Goal: Transaction & Acquisition: Purchase product/service

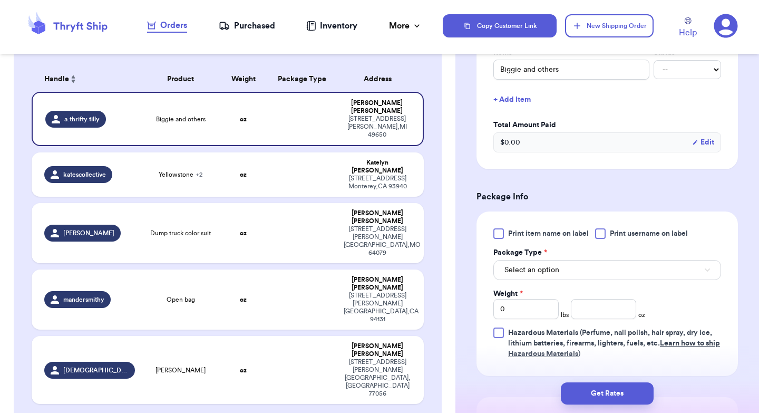
scroll to position [275, 0]
click at [282, 114] on td at bounding box center [302, 119] width 71 height 54
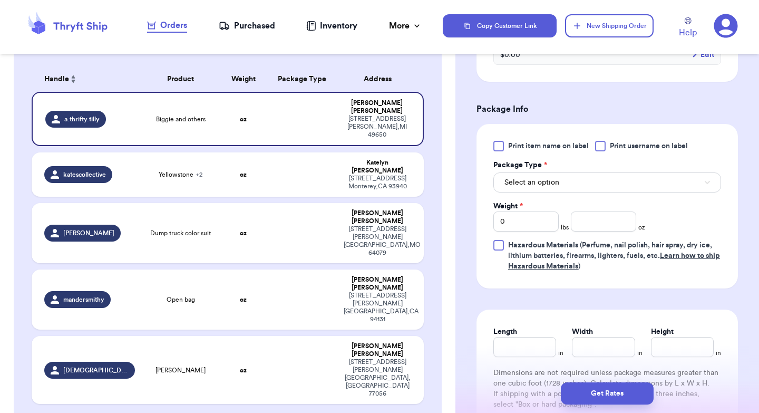
scroll to position [379, 0]
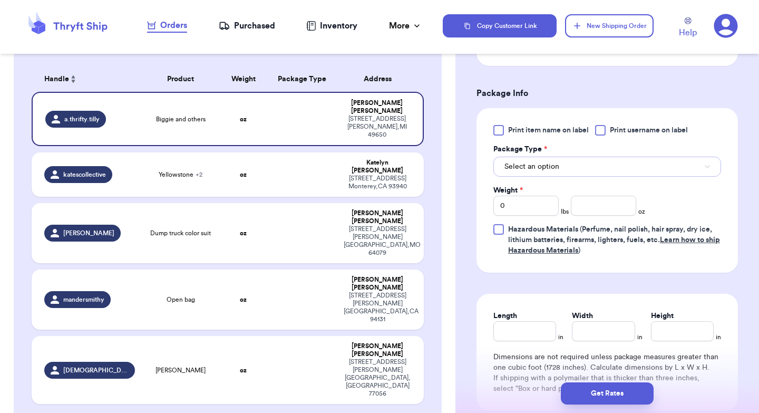
click at [544, 175] on button "Select an option" at bounding box center [608, 167] width 228 height 20
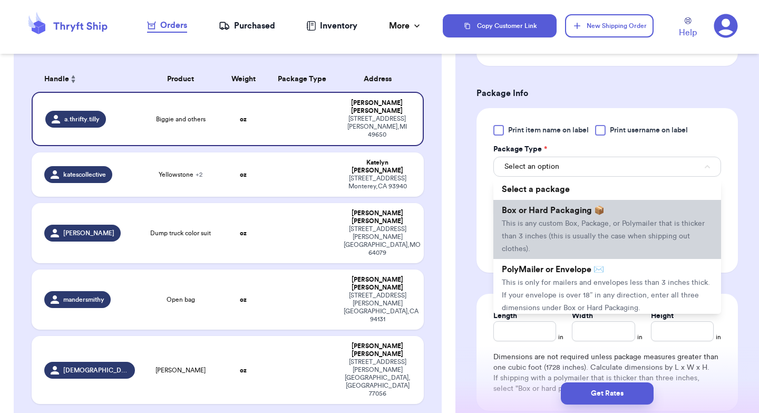
click at [548, 227] on span "This is any custom Box, Package, or Polymailer that is thicker than 3 inches (t…" at bounding box center [603, 236] width 203 height 33
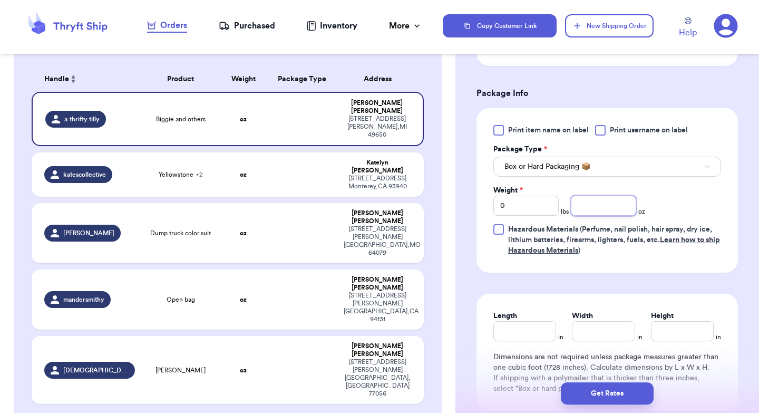
click at [595, 215] on input "number" at bounding box center [603, 206] width 65 height 20
type input "14"
type input "10"
type input "9"
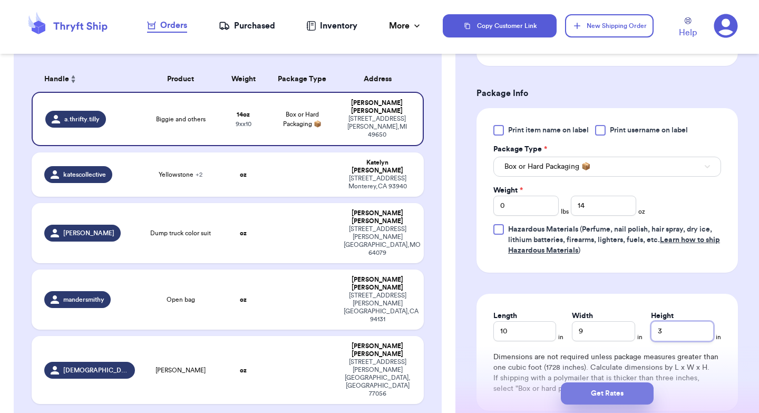
type input "3"
click at [600, 394] on button "Get Rates" at bounding box center [607, 393] width 93 height 22
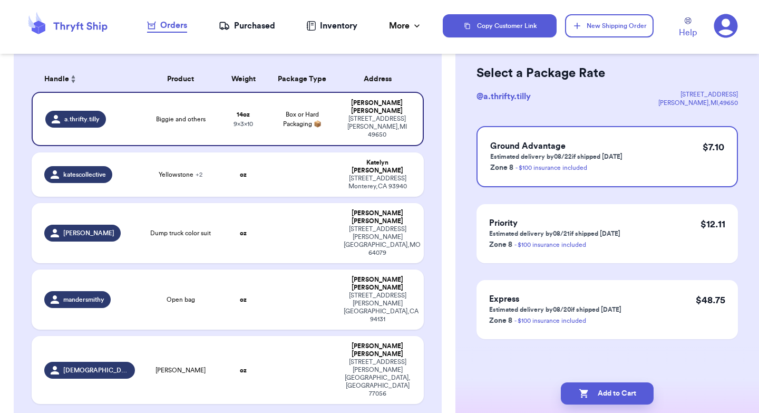
scroll to position [0, 0]
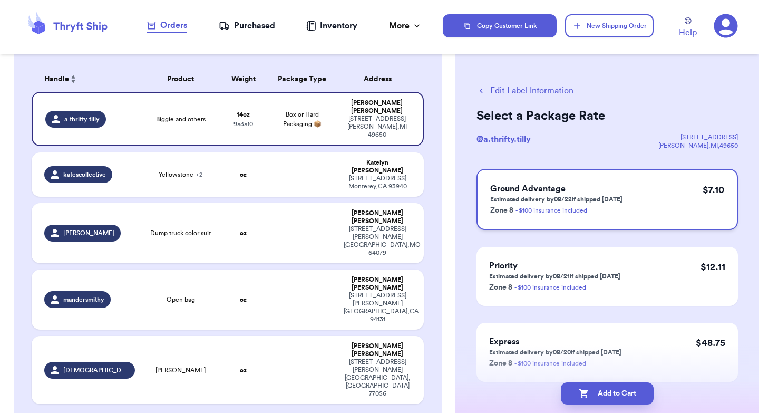
click at [631, 209] on div "Ground Advantage Estimated delivery by 08/22 if shipped [DATE] Zone 8 - $100 in…" at bounding box center [608, 199] width 262 height 61
click at [613, 387] on button "Add to Cart" at bounding box center [607, 393] width 93 height 22
checkbox input "true"
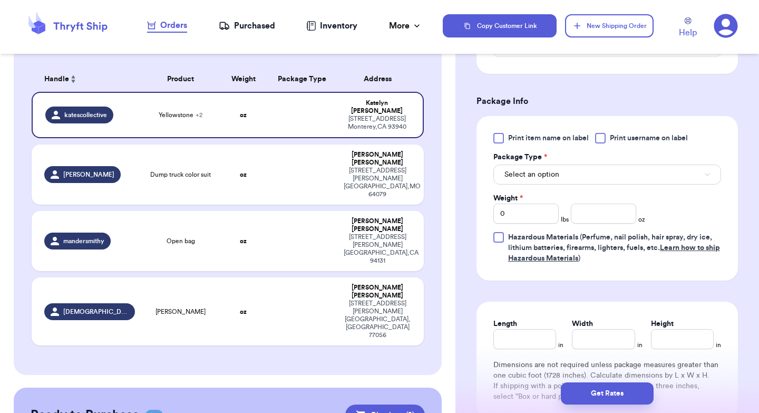
scroll to position [442, 0]
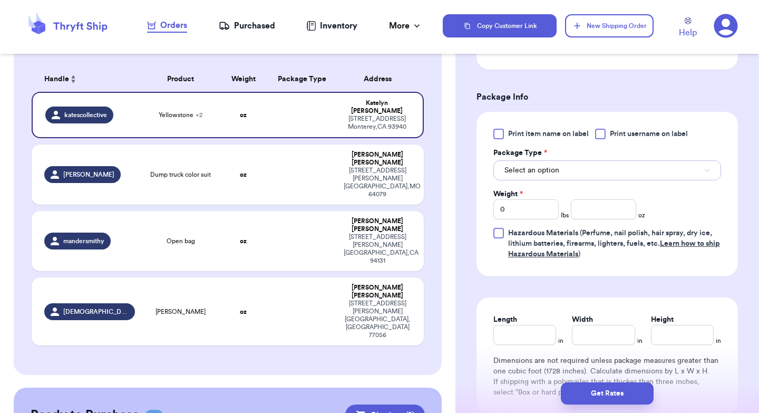
click at [567, 168] on button "Select an option" at bounding box center [608, 170] width 228 height 20
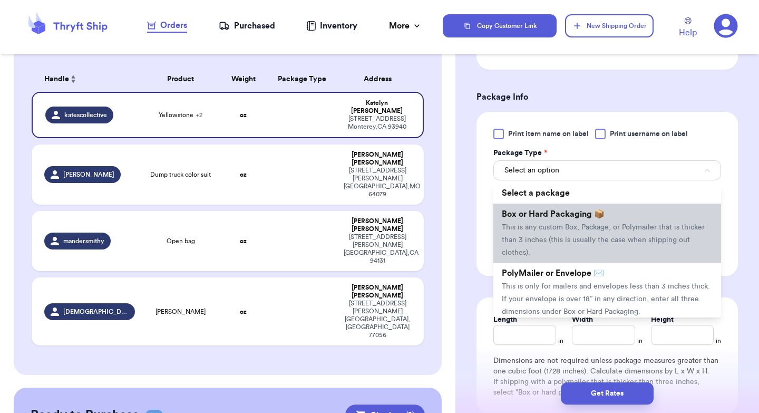
click at [565, 226] on span "This is any custom Box, Package, or Polymailer that is thicker than 3 inches (t…" at bounding box center [603, 240] width 203 height 33
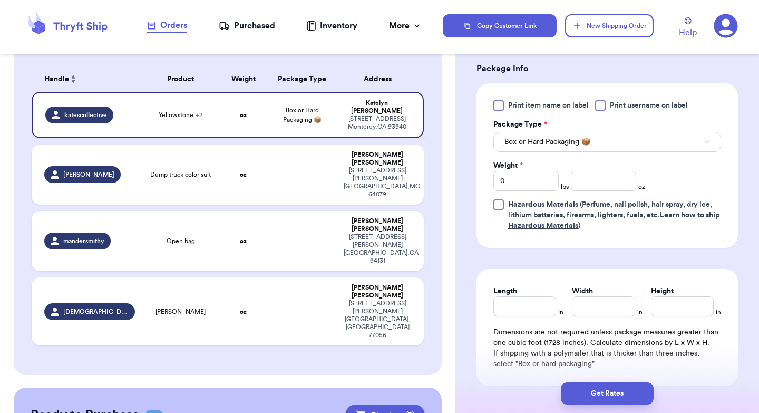
scroll to position [478, 0]
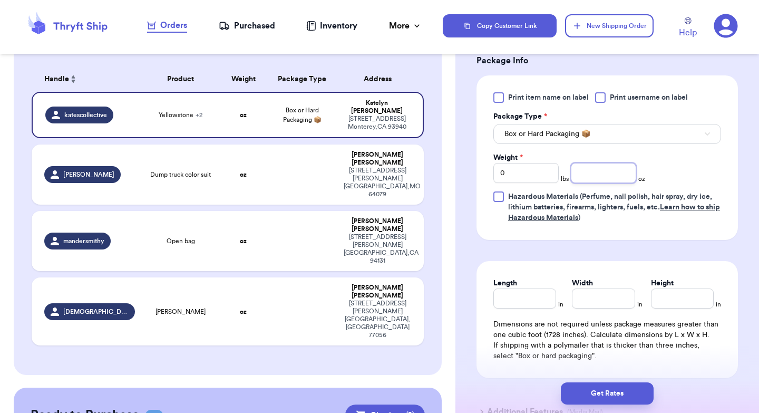
click at [600, 178] on input "number" at bounding box center [603, 173] width 65 height 20
type input "12"
type input "8"
type input "11"
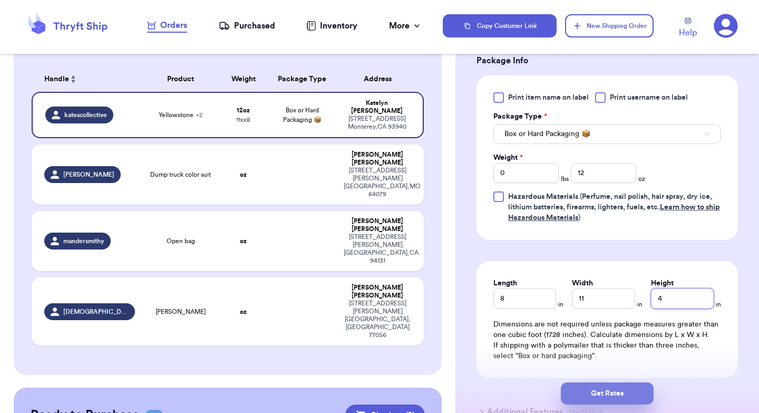
type input "4"
click at [599, 386] on button "Get Rates" at bounding box center [607, 393] width 93 height 22
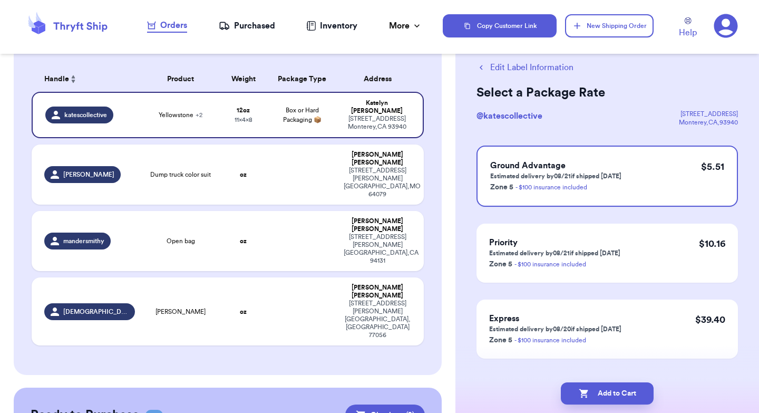
scroll to position [43, 0]
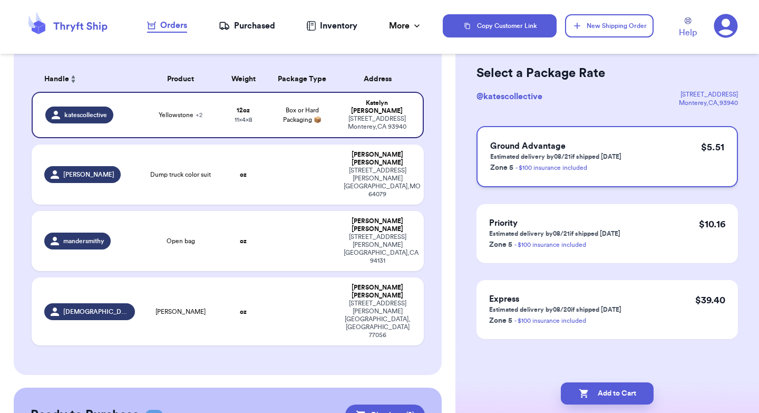
click at [668, 151] on div "Ground Advantage Estimated delivery by 08/21 if shipped [DATE] Zone 5 - $100 in…" at bounding box center [608, 156] width 262 height 61
click at [605, 390] on button "Add to Cart" at bounding box center [607, 393] width 93 height 22
checkbox input "true"
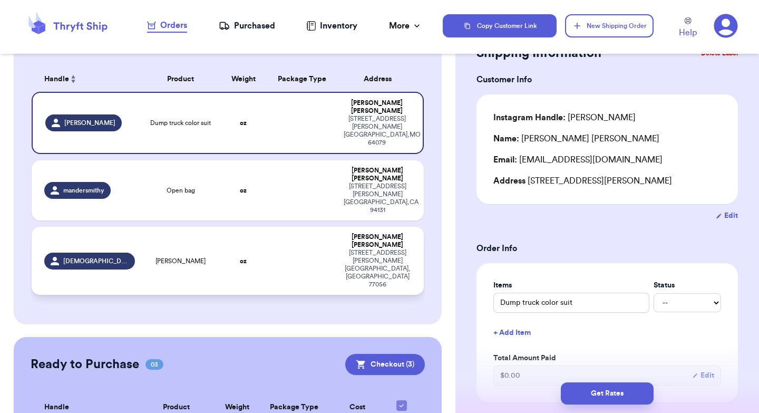
scroll to position [236, 0]
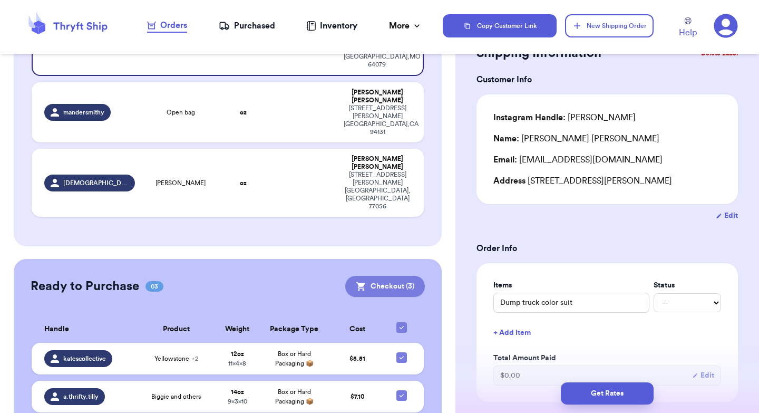
click at [401, 276] on button "Checkout ( 3 )" at bounding box center [385, 286] width 80 height 21
click at [393, 276] on button "Checkout ( 3 )" at bounding box center [385, 286] width 80 height 21
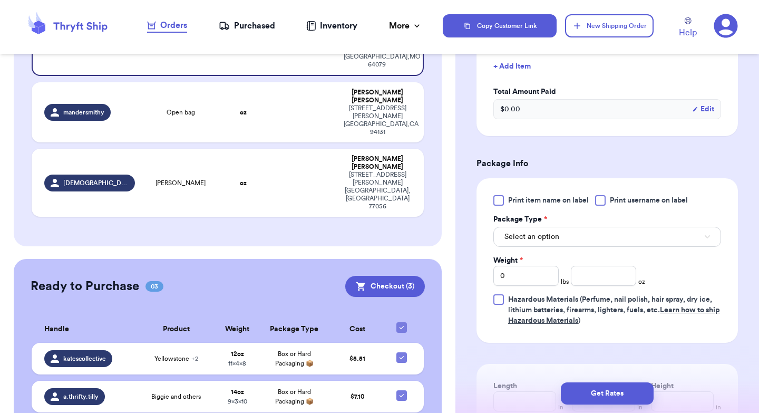
scroll to position [314, 0]
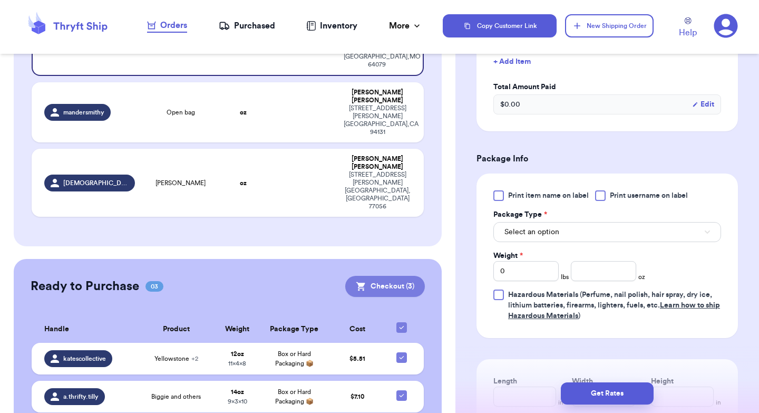
click at [383, 276] on button "Checkout ( 3 )" at bounding box center [385, 286] width 80 height 21
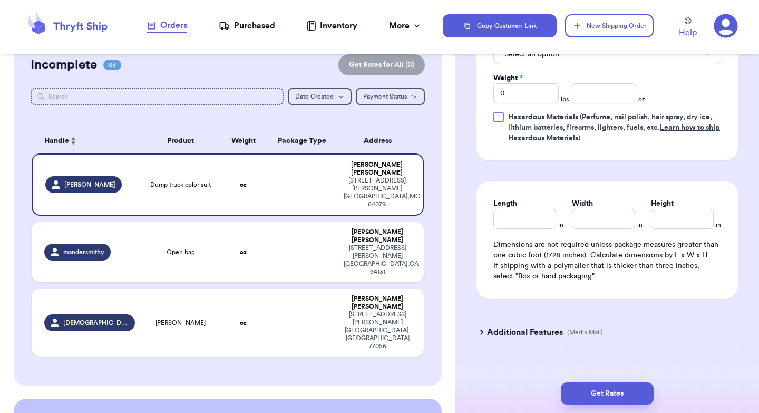
scroll to position [236, 0]
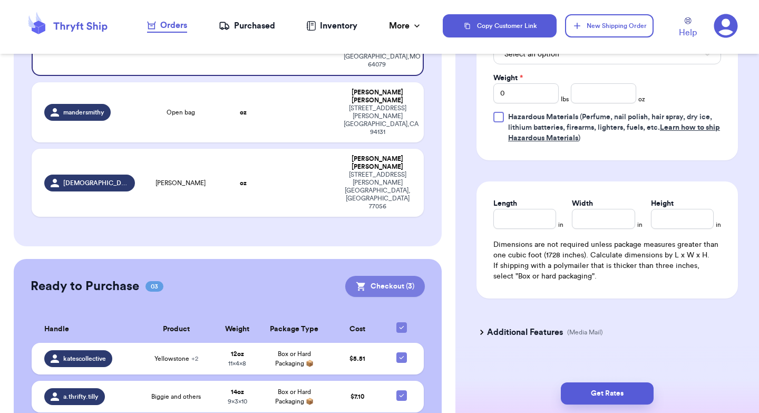
click at [382, 276] on button "Checkout ( 3 )" at bounding box center [385, 286] width 80 height 21
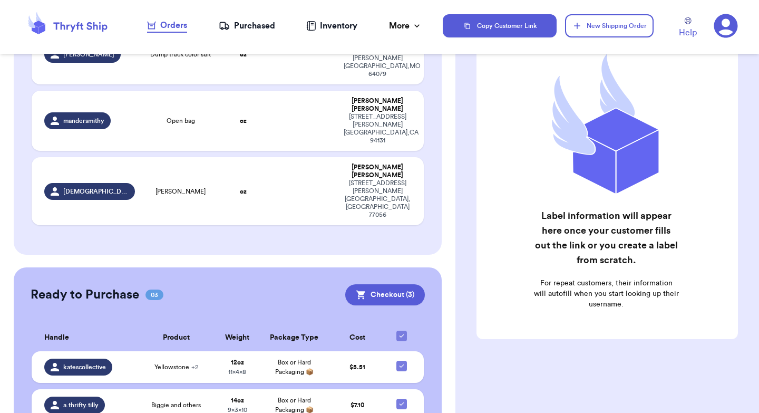
scroll to position [226, 0]
click at [387, 284] on button "Checkout ( 3 )" at bounding box center [385, 294] width 80 height 21
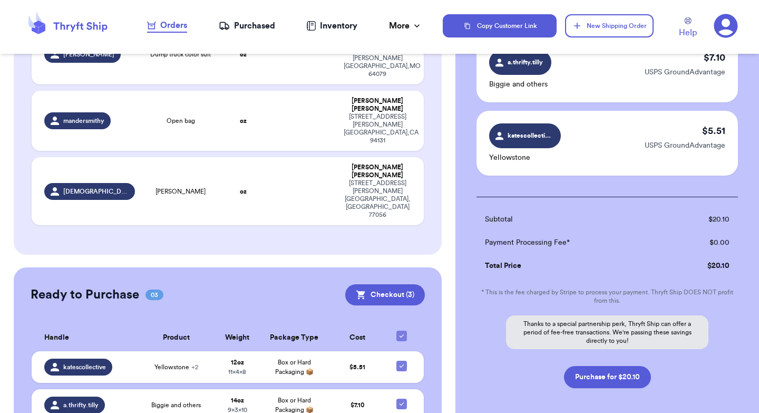
scroll to position [216, 0]
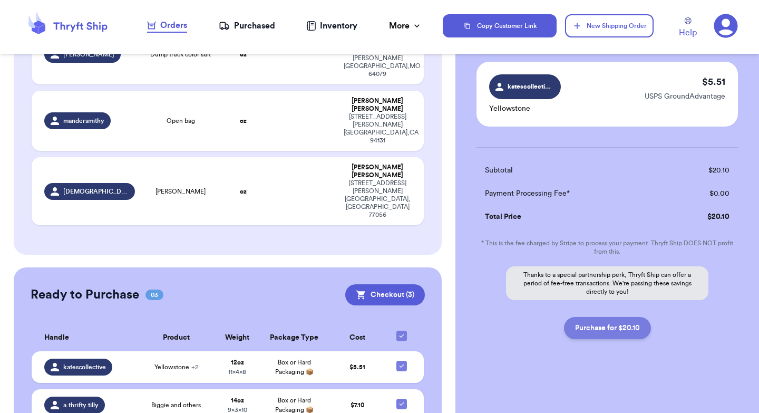
click at [619, 330] on button "Purchase for $20.10" at bounding box center [607, 328] width 87 height 22
checkbox input "false"
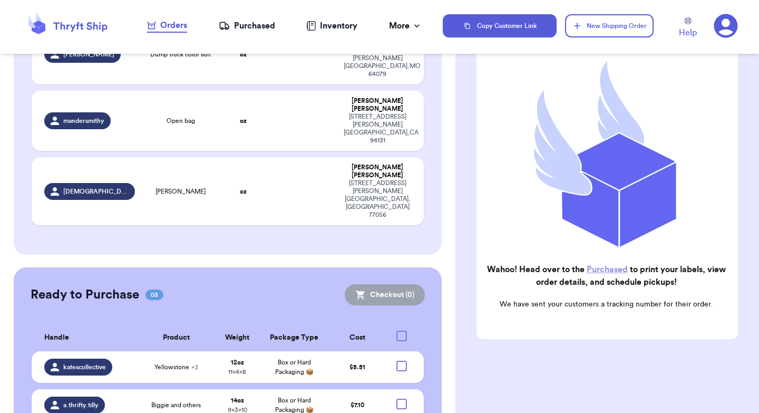
scroll to position [102, 0]
checkbox input "true"
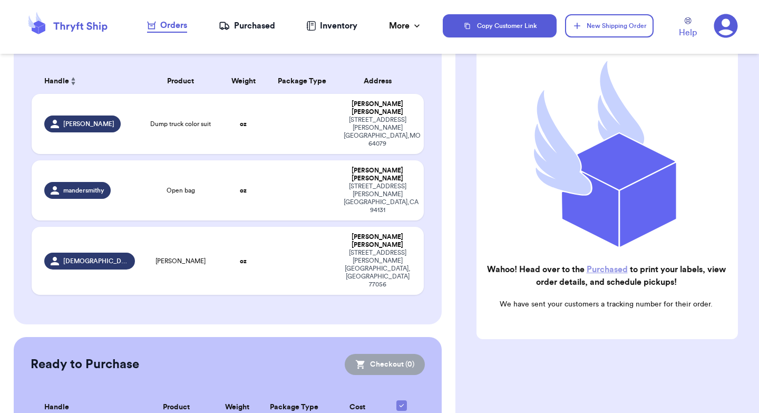
click at [604, 270] on link "Purchased" at bounding box center [607, 269] width 41 height 8
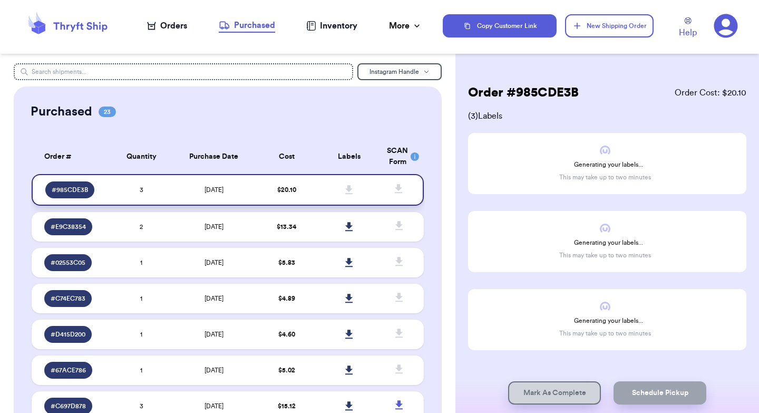
click at [106, 188] on td "# 985CDE3B" at bounding box center [71, 190] width 79 height 32
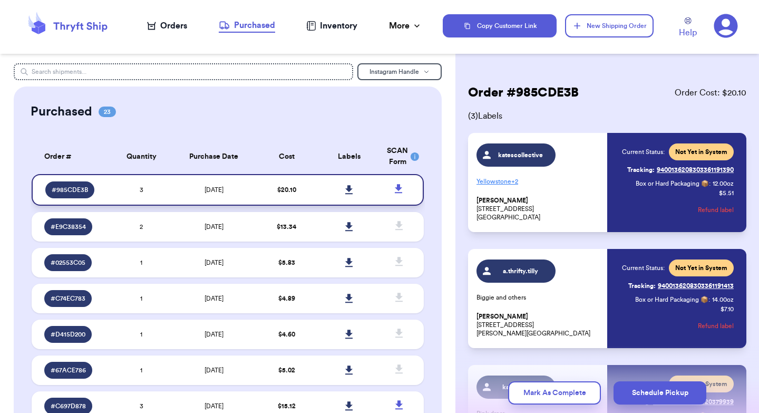
click at [349, 188] on icon at bounding box center [348, 189] width 7 height 9
